Goal: Task Accomplishment & Management: Complete application form

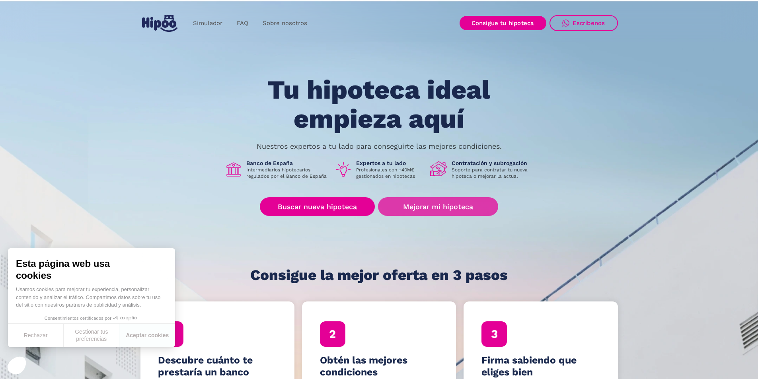
click at [467, 209] on link "Mejorar mi hipoteca" at bounding box center [438, 206] width 120 height 19
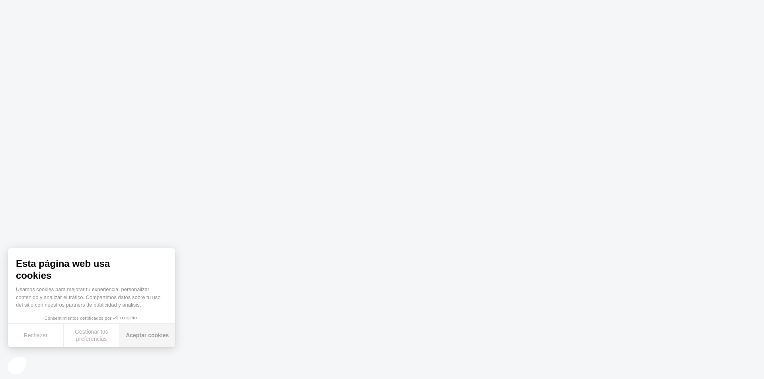
click at [150, 330] on button "Aceptar cookies" at bounding box center [147, 335] width 56 height 23
click at [150, 331] on div "Esta página web usa cookies Usamos cookies para mejorar tu experiencia, persona…" at bounding box center [91, 297] width 167 height 99
